Goal: Contribute content

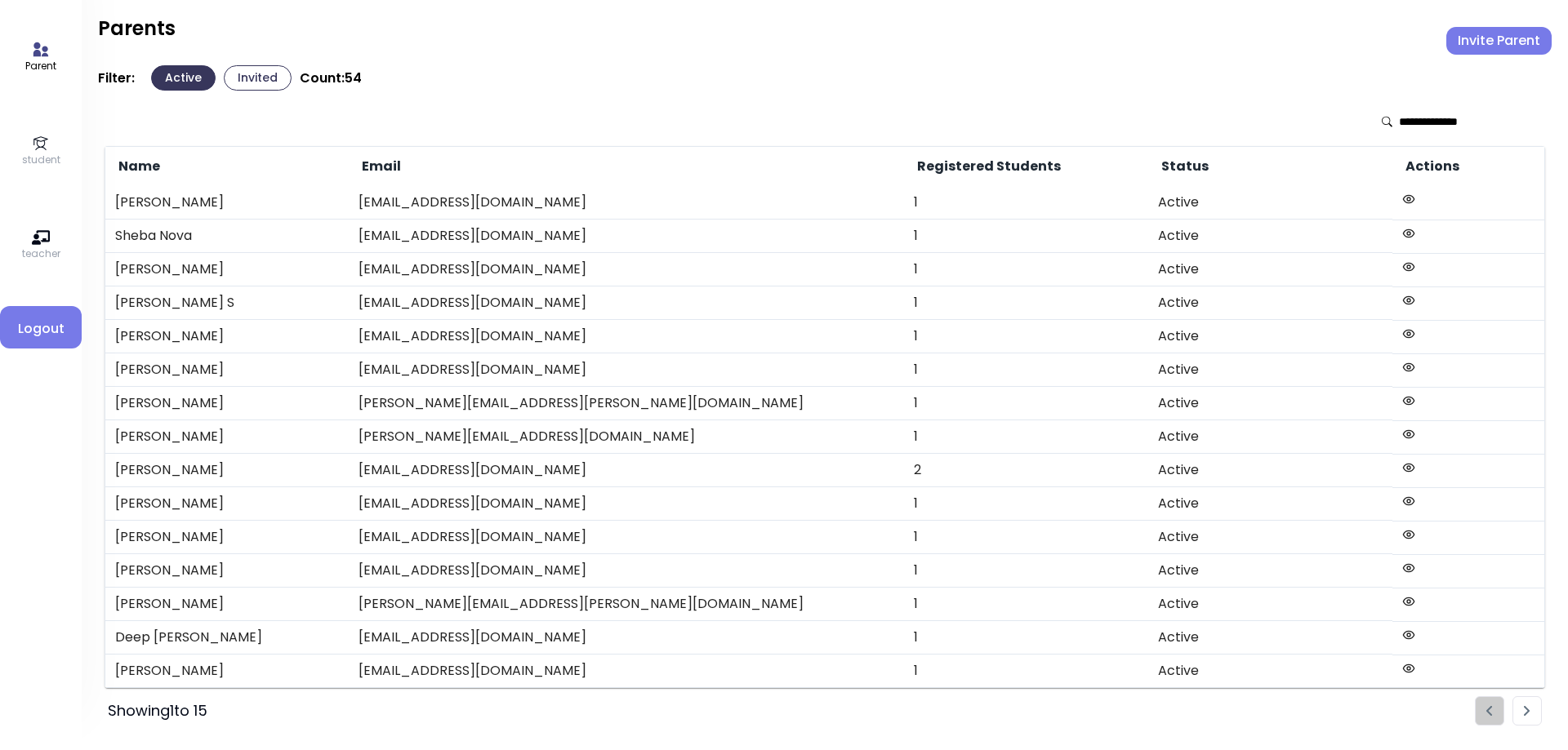
click at [49, 147] on icon at bounding box center [40, 143] width 18 height 18
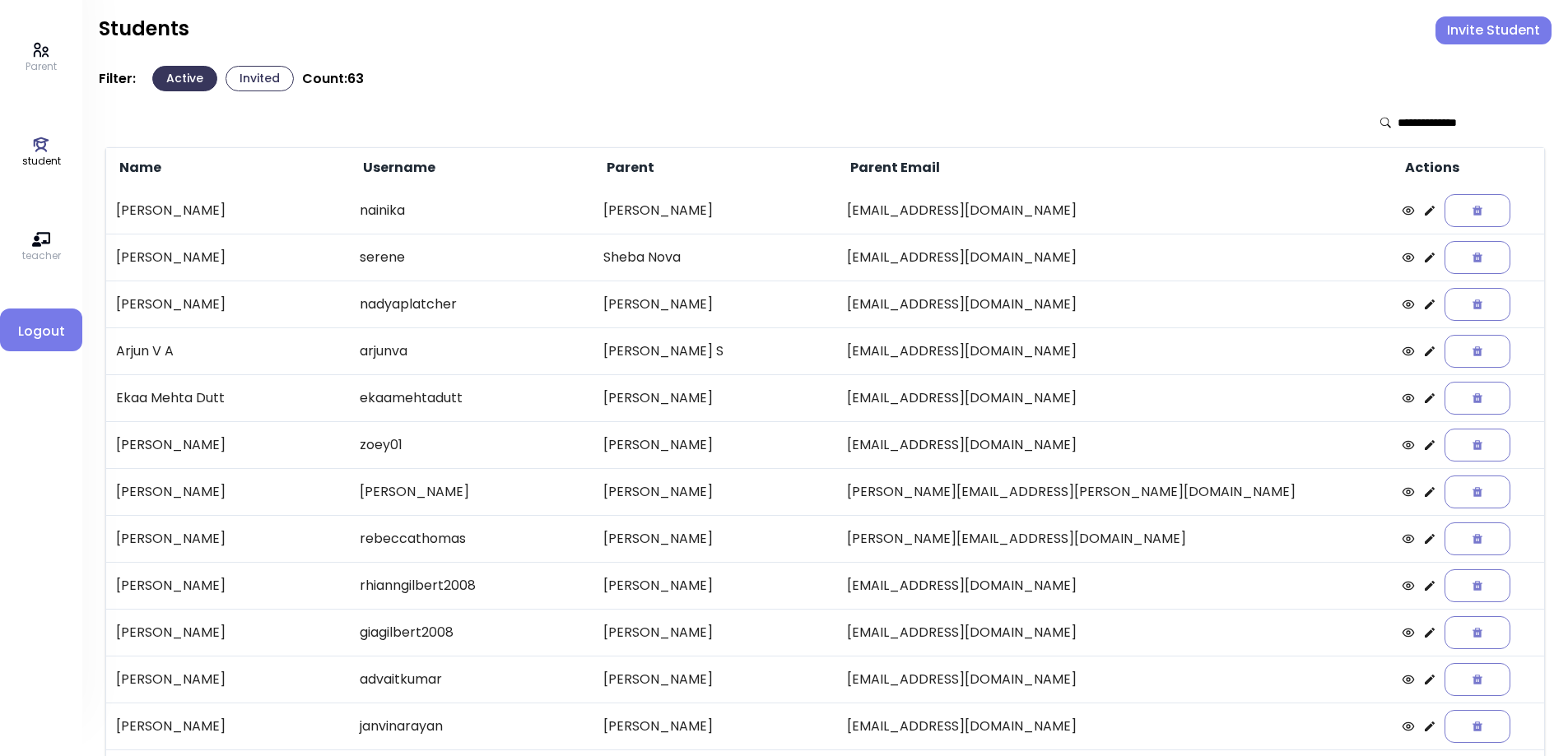
click at [269, 85] on button "Invited" at bounding box center [260, 78] width 69 height 25
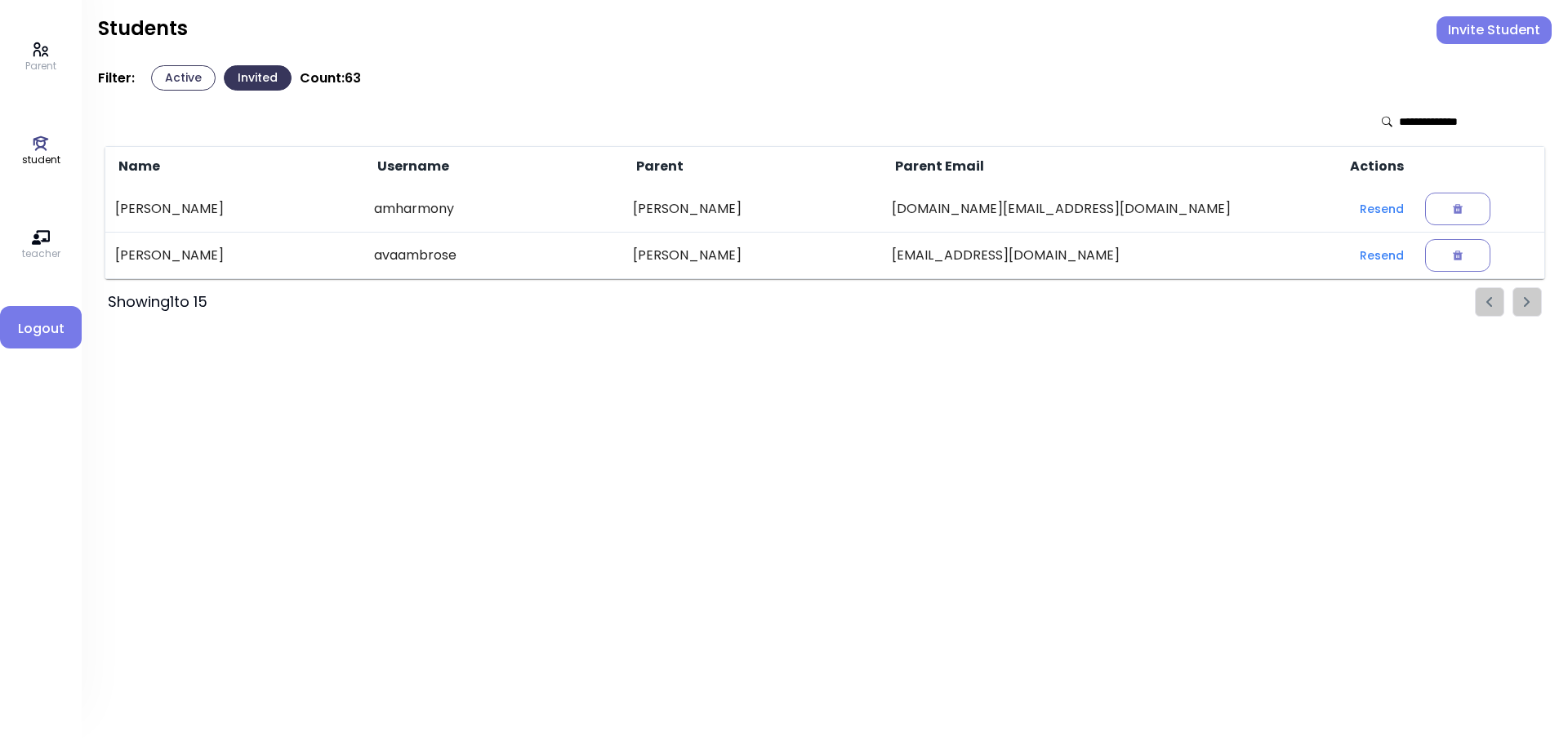
click at [193, 84] on button "Active" at bounding box center [183, 77] width 64 height 25
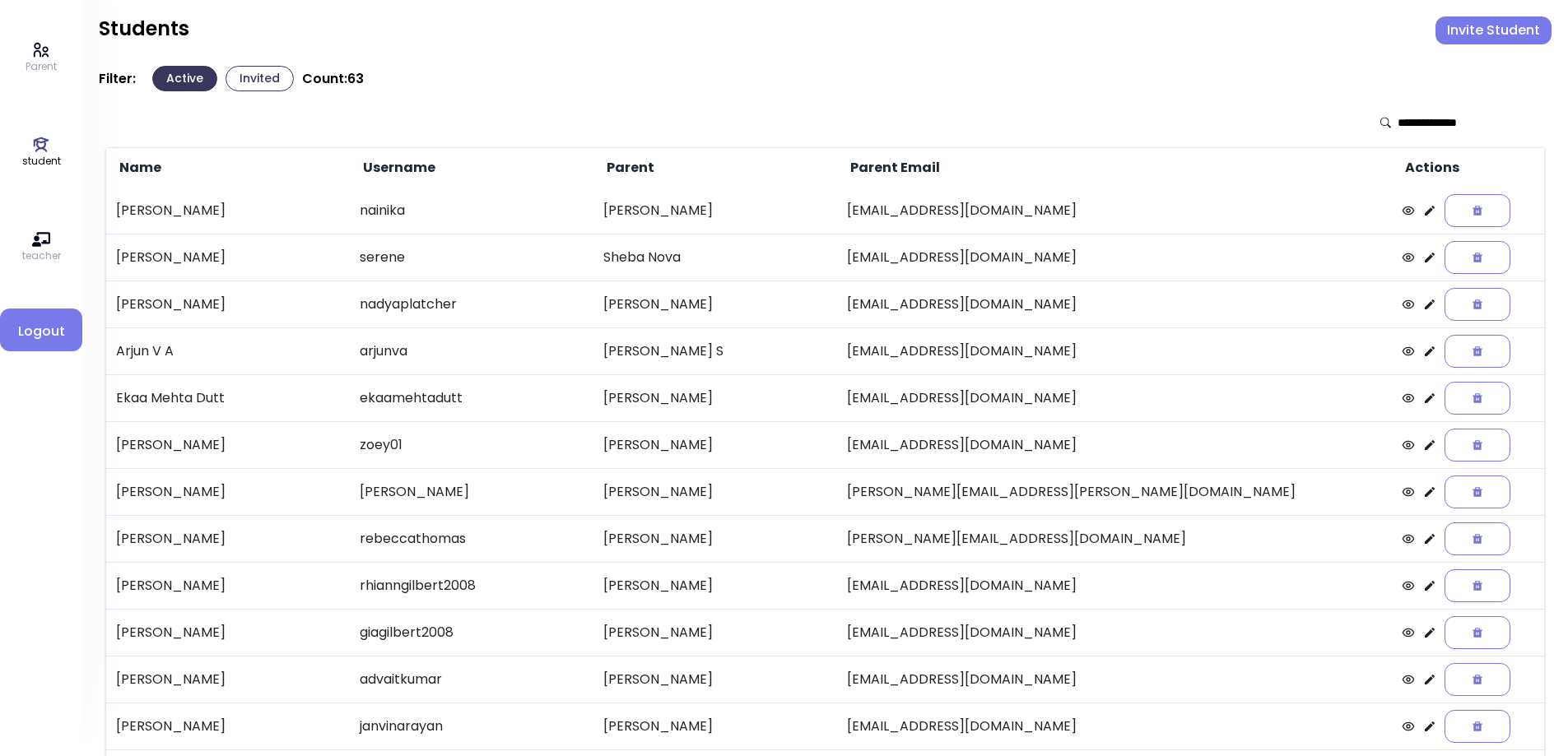
click at [1423, 216] on icon at bounding box center [1430, 211] width 13 height 13
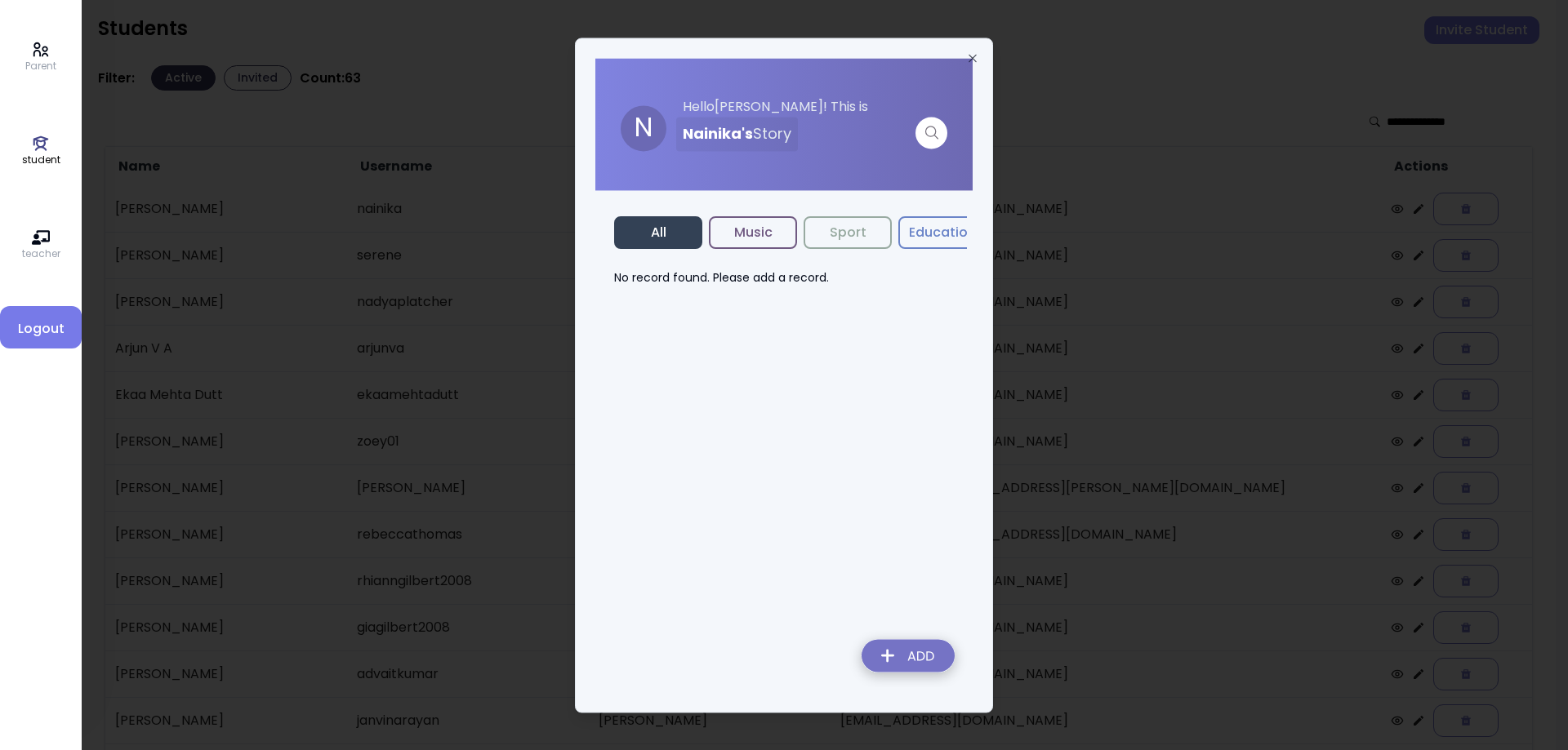
click at [970, 49] on div "N Hello [PERSON_NAME] ! This is [PERSON_NAME] 's Story All Music Sport Educatio…" at bounding box center [784, 375] width 418 height 675
click at [969, 58] on icon "button" at bounding box center [973, 58] width 13 height 13
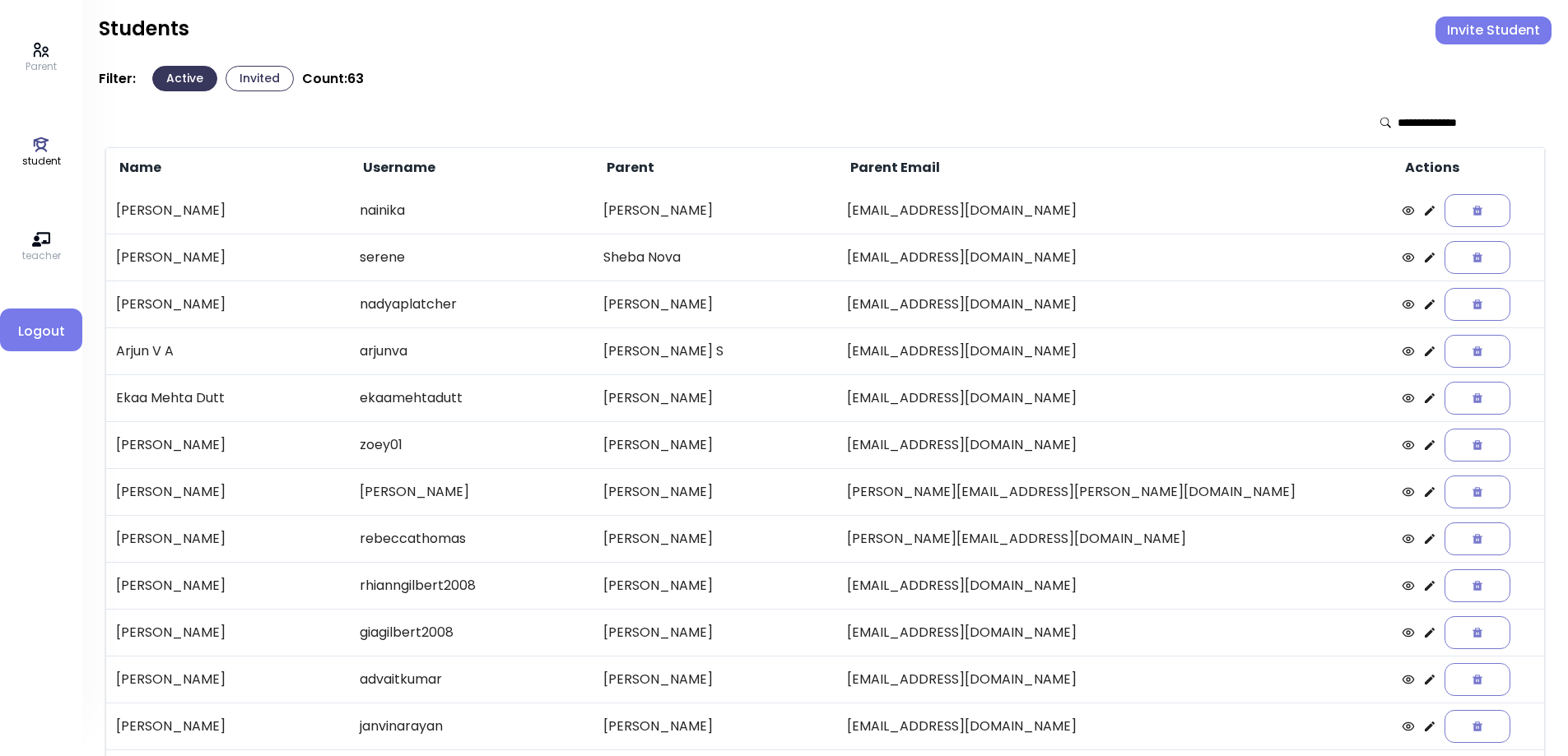
click at [1423, 214] on icon at bounding box center [1430, 211] width 13 height 13
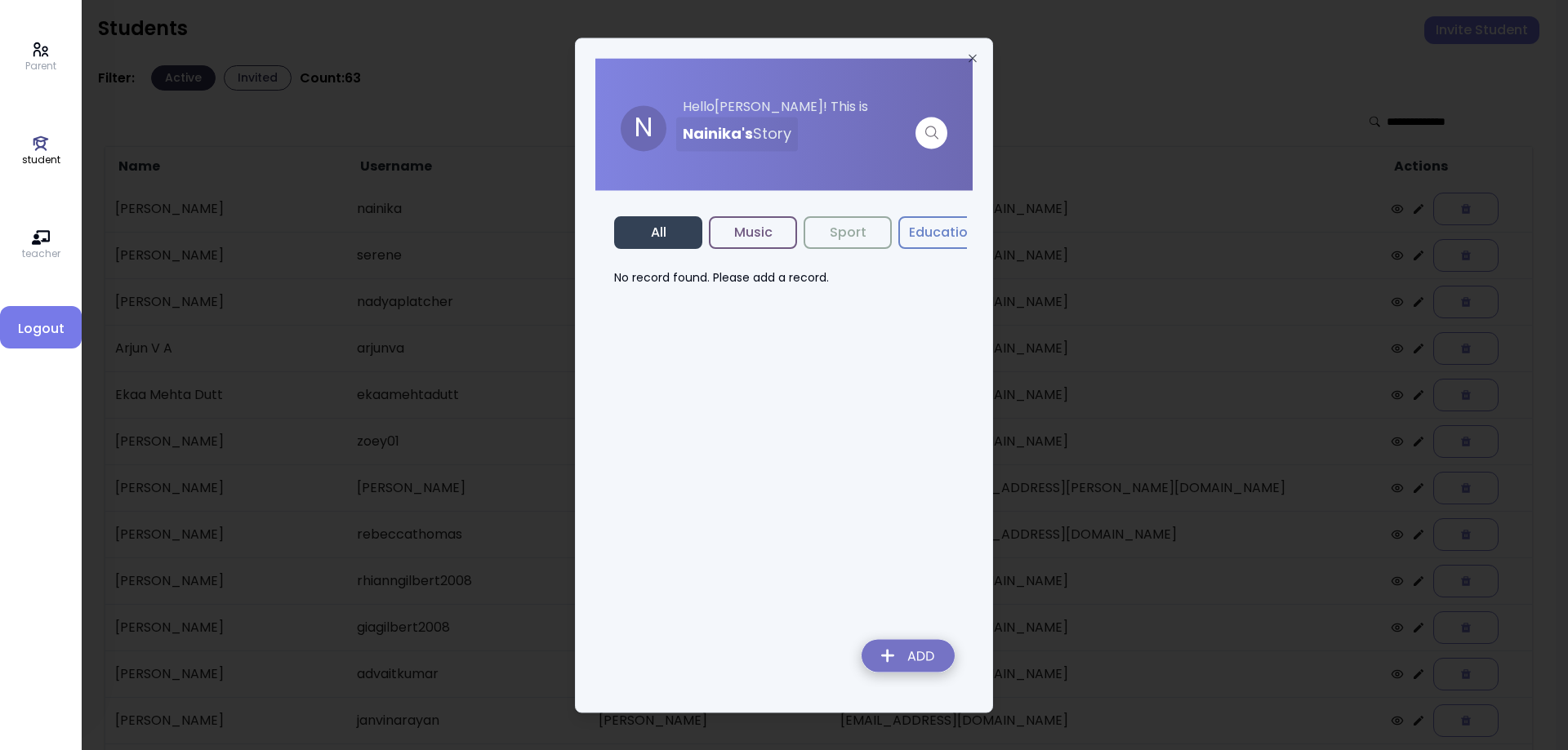
click at [910, 647] on img at bounding box center [908, 659] width 119 height 58
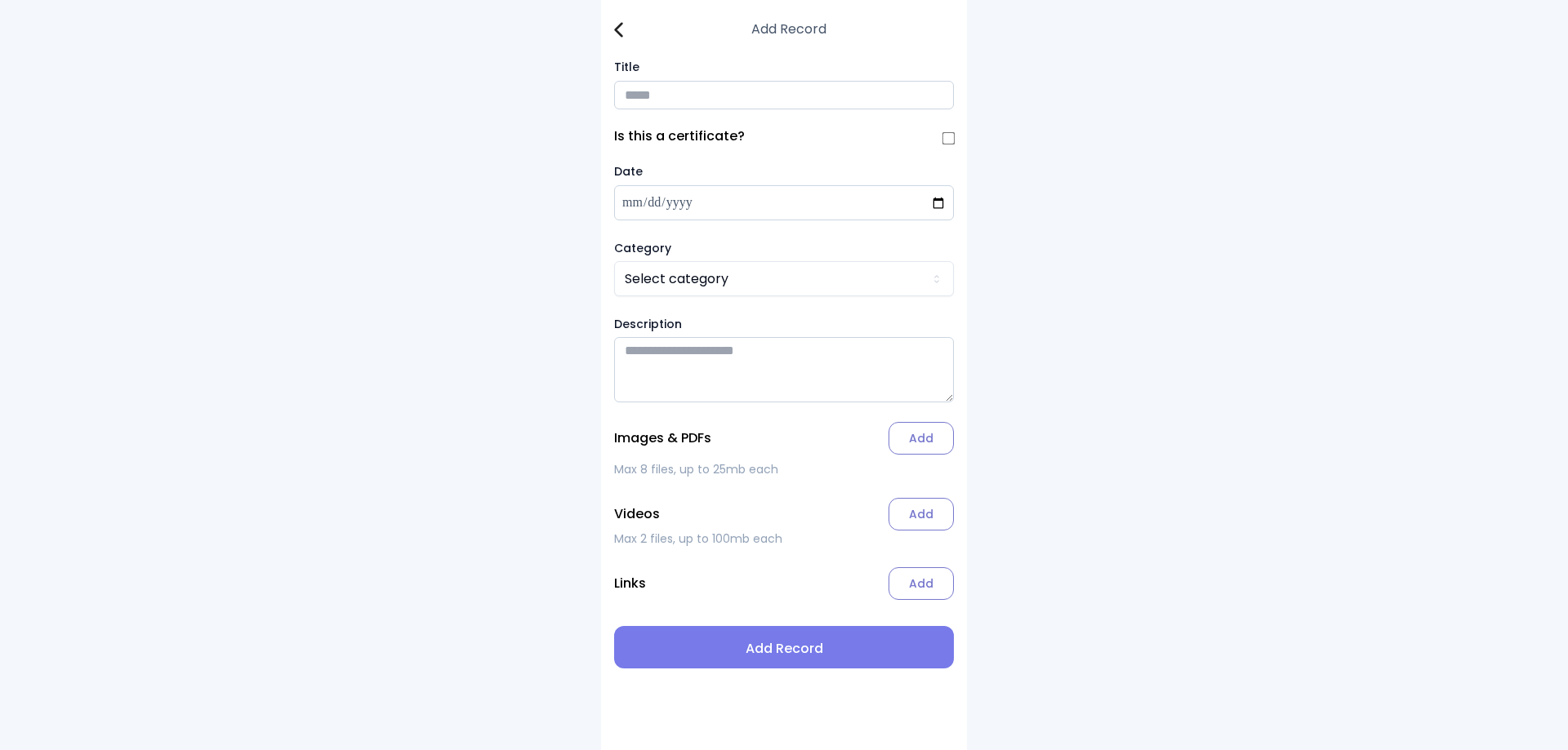
click at [665, 103] on input "Title" at bounding box center [784, 95] width 340 height 29
type input "**********"
click at [886, 289] on html "**********" at bounding box center [784, 375] width 1568 height 750
click at [917, 450] on label "Add" at bounding box center [921, 438] width 65 height 33
click at [0, 0] on input "Add" at bounding box center [0, 0] width 0 height 0
